Goal: Task Accomplishment & Management: Manage account settings

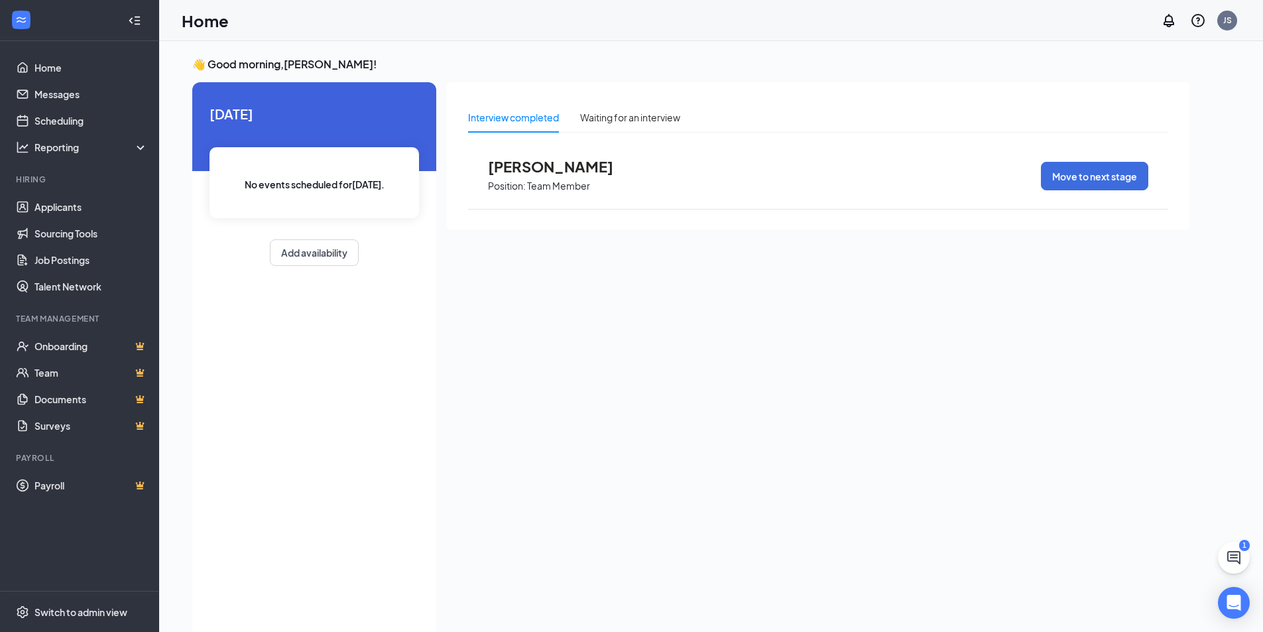
click at [566, 176] on span "Position: Team Member" at bounding box center [561, 185] width 146 height 20
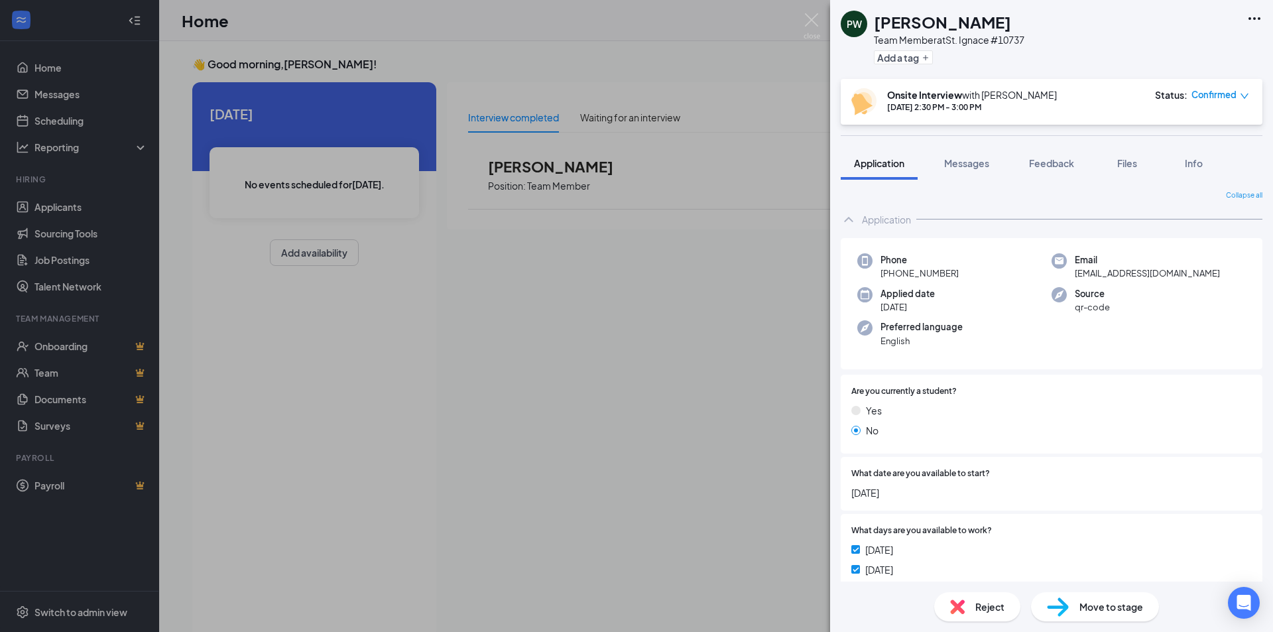
click at [1253, 13] on icon "Ellipses" at bounding box center [1254, 19] width 16 height 16
click at [1034, 68] on div "PW [PERSON_NAME] Team Member at [GEOGRAPHIC_DATA] #10737 Add a tag" at bounding box center [1051, 39] width 443 height 79
click at [1245, 93] on icon "down" at bounding box center [1244, 95] width 9 height 9
click at [1180, 178] on span "Mark as no-show" at bounding box center [1184, 178] width 74 height 15
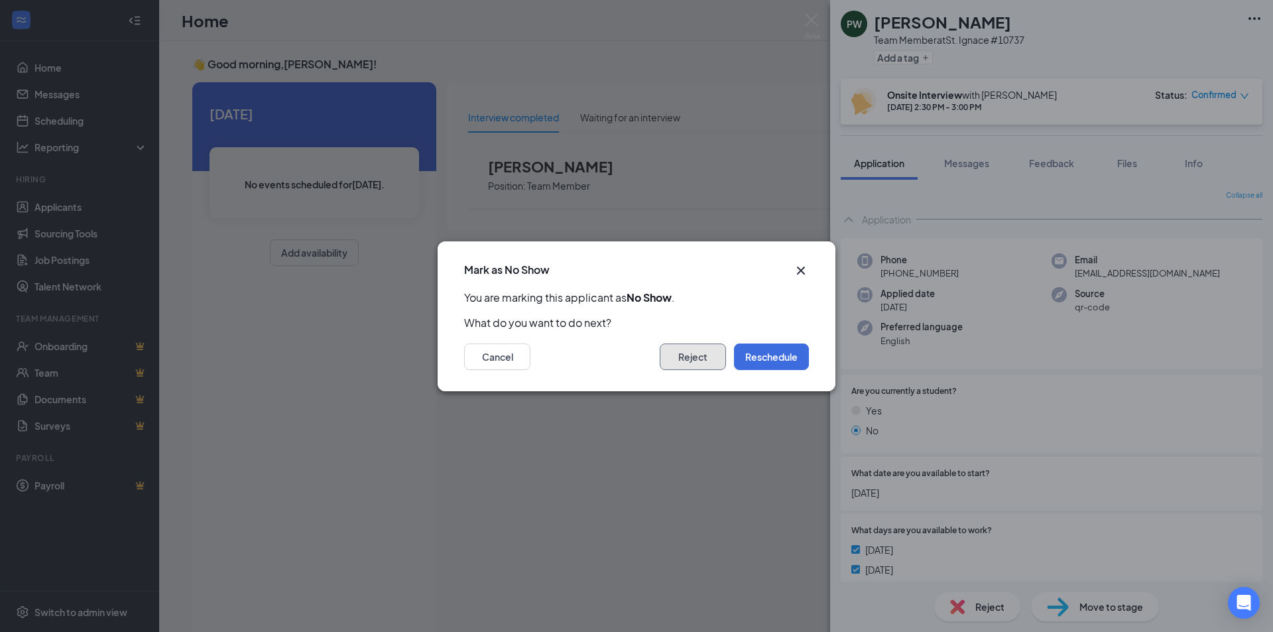
click at [693, 364] on button "Reject" at bounding box center [693, 356] width 66 height 27
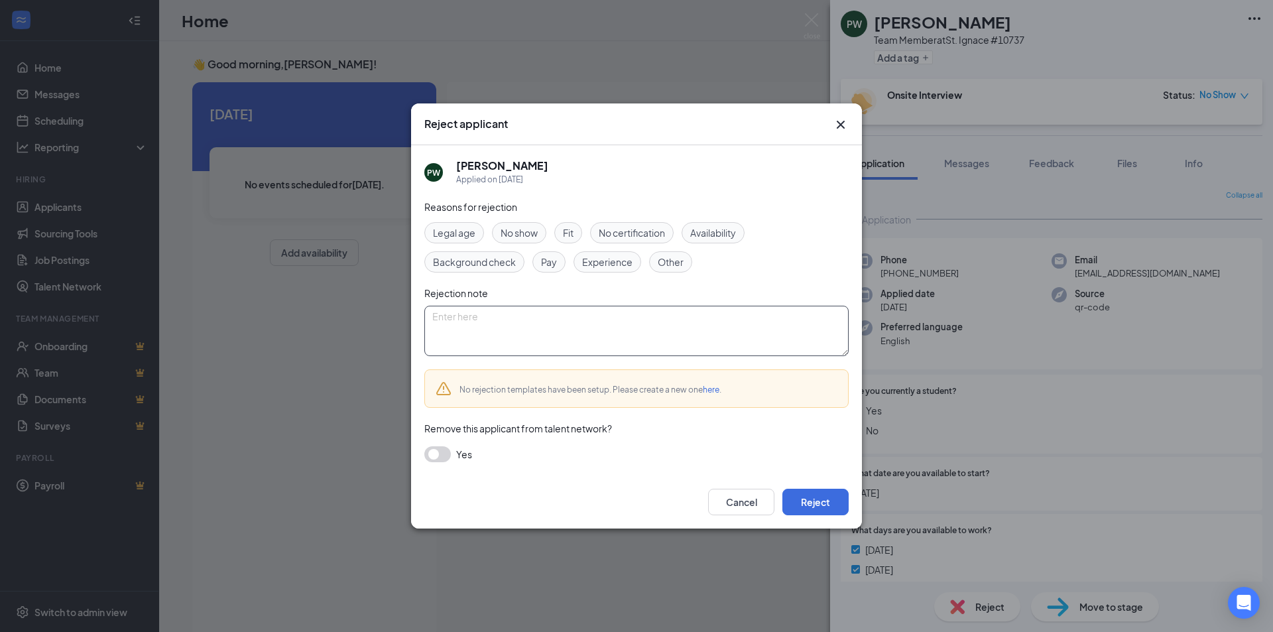
click at [656, 319] on textarea at bounding box center [636, 331] width 424 height 50
type textarea "Did not show for interview"
click at [803, 505] on button "Reject" at bounding box center [815, 502] width 66 height 27
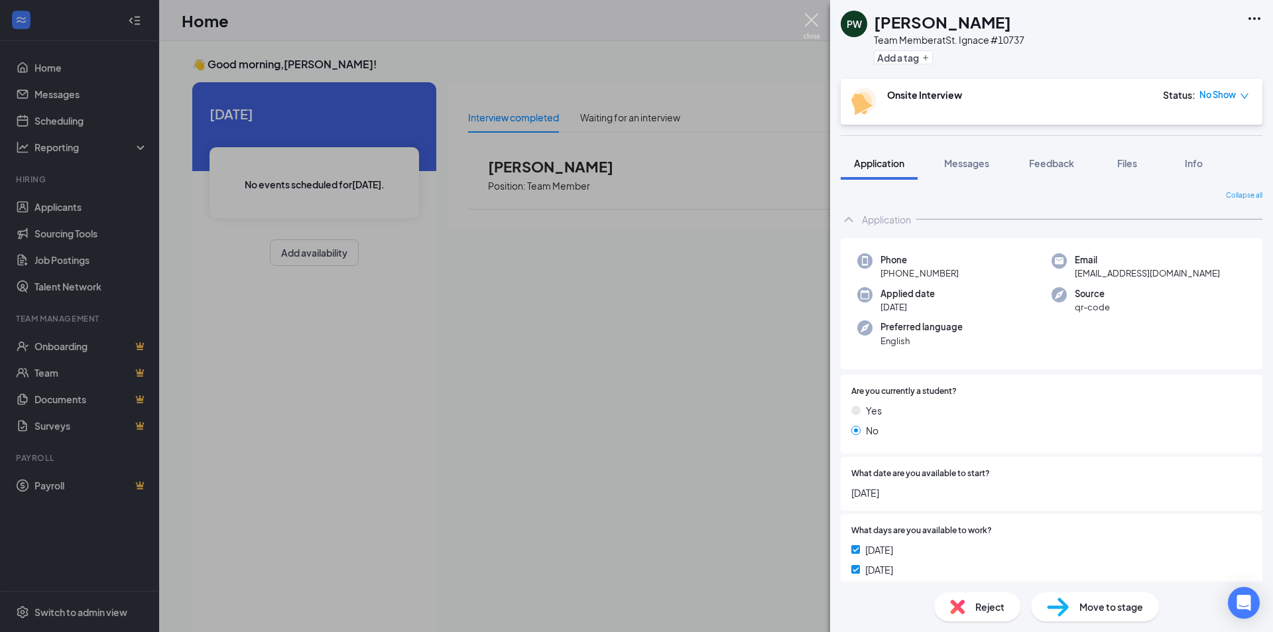
click at [805, 23] on img at bounding box center [811, 26] width 17 height 26
